Goal: Use online tool/utility: Utilize a website feature to perform a specific function

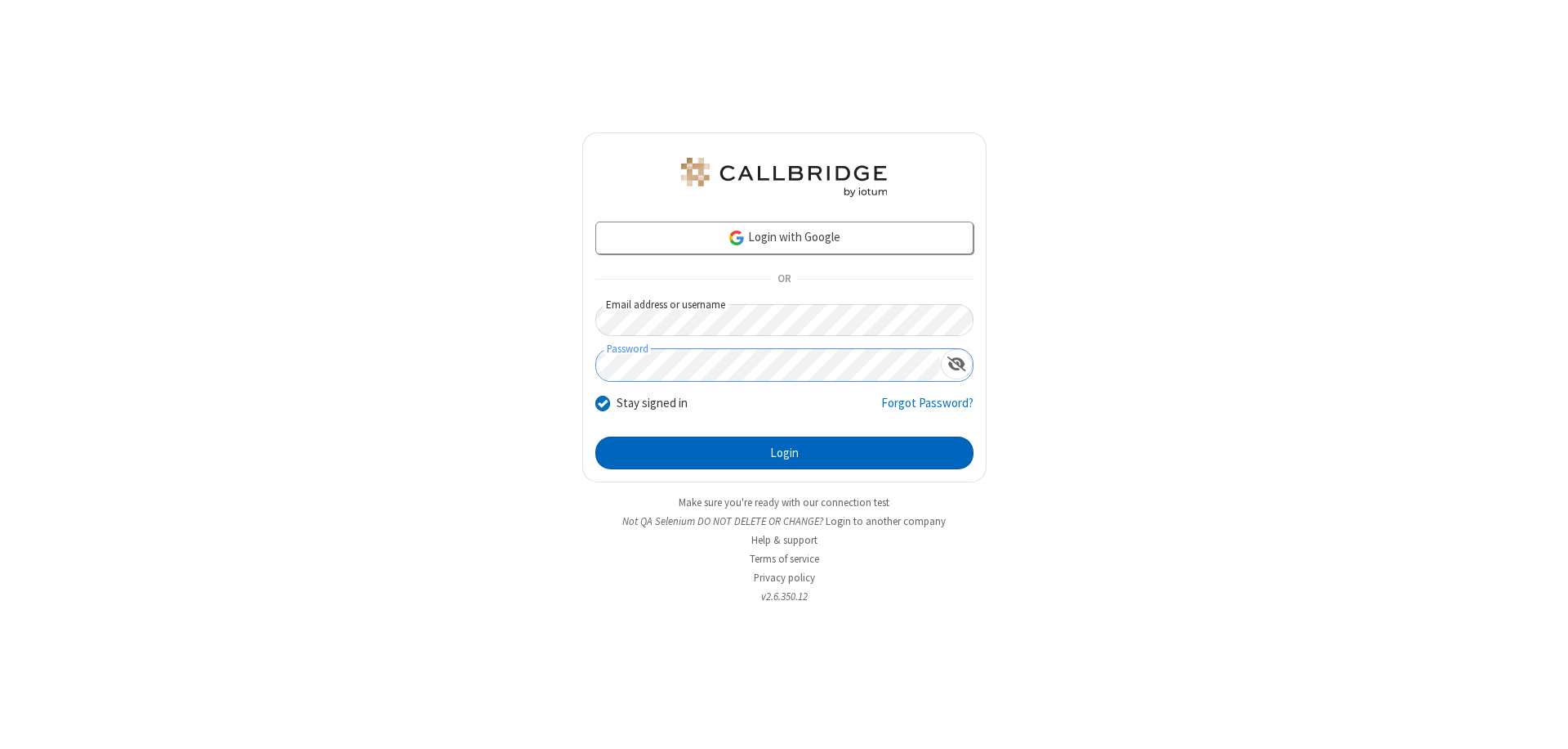
click at [784, 453] on button "Login" at bounding box center [784, 453] width 378 height 32
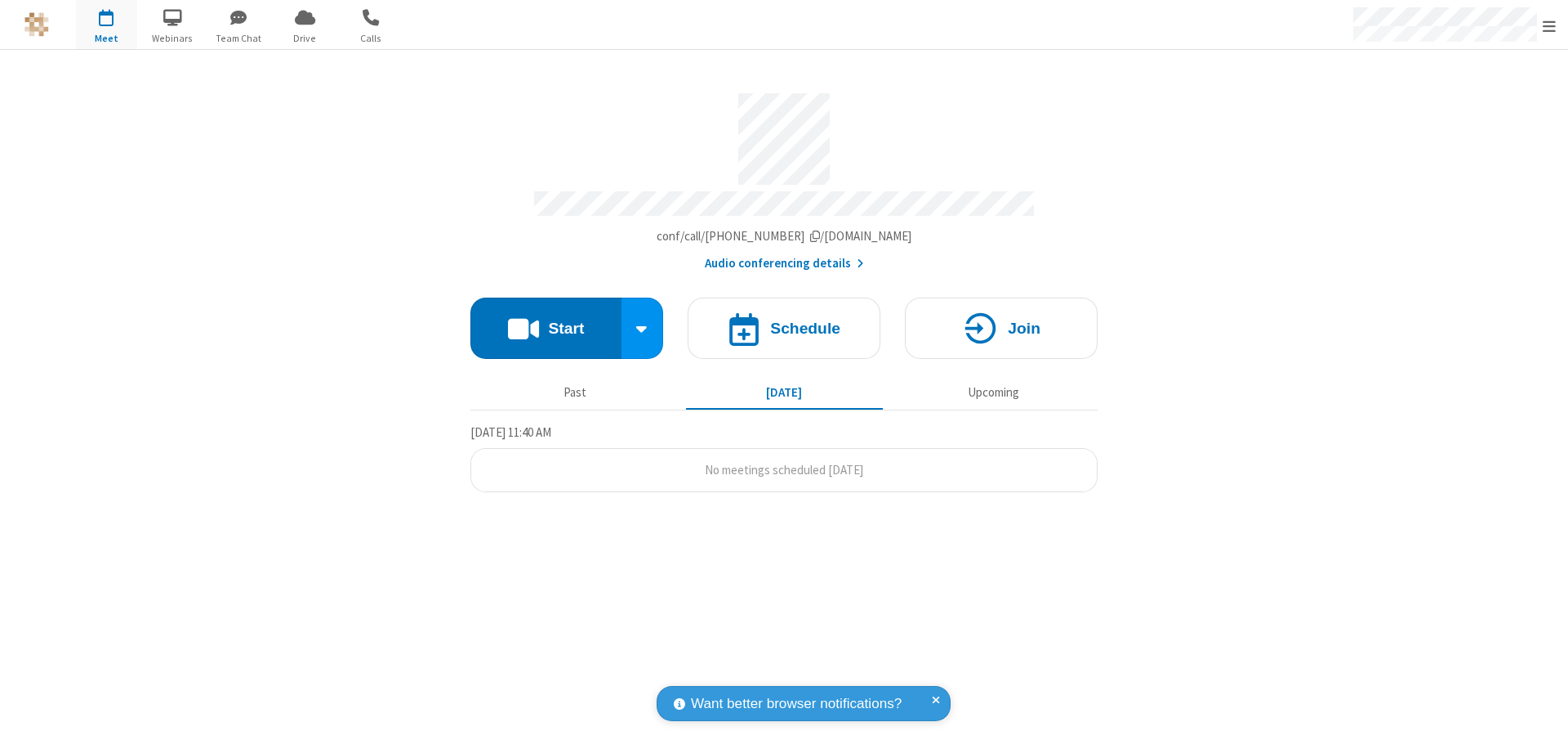
click at [546, 320] on button "Start" at bounding box center [546, 328] width 151 height 61
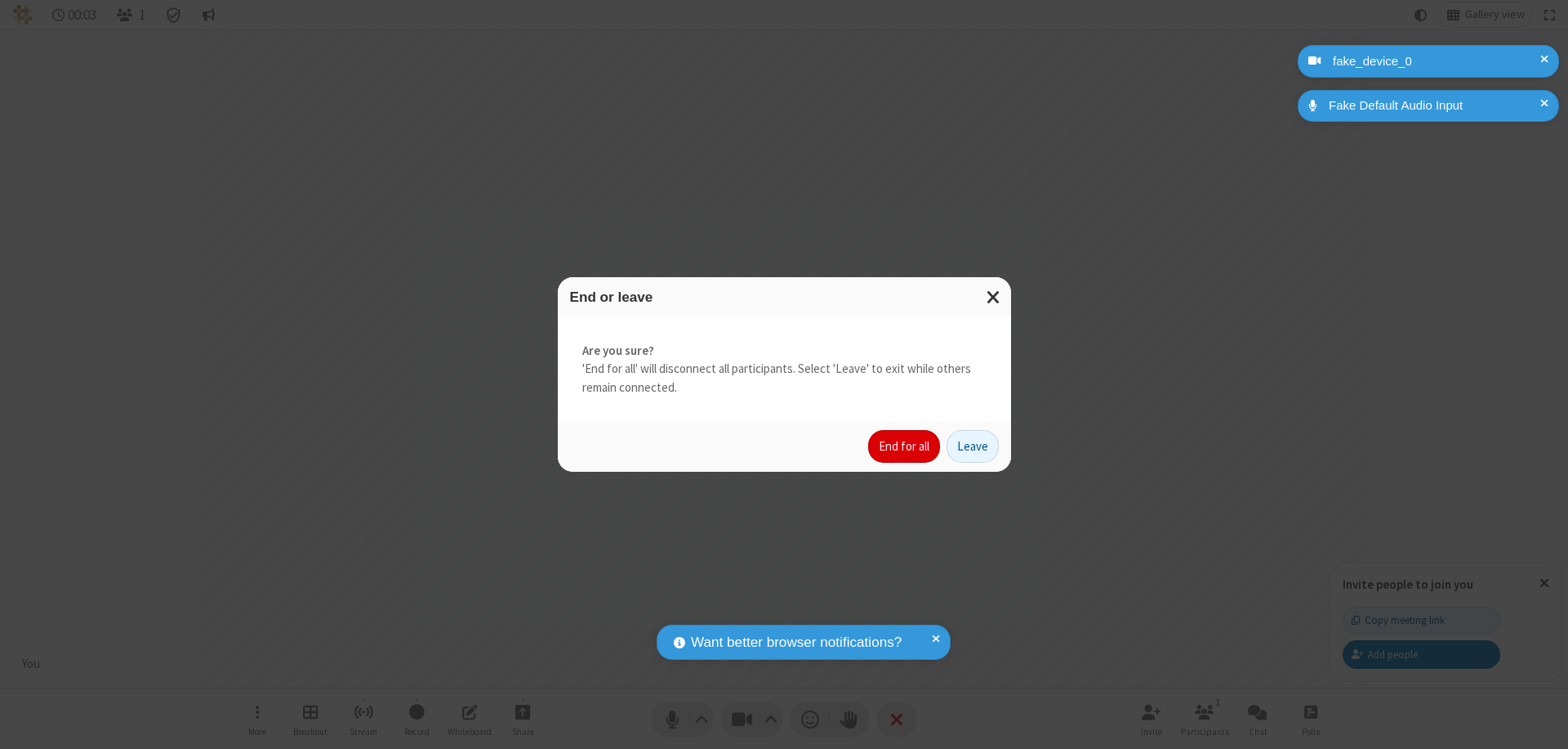
click at [905, 446] on button "End for all" at bounding box center [905, 446] width 72 height 32
